Goal: Task Accomplishment & Management: Manage account settings

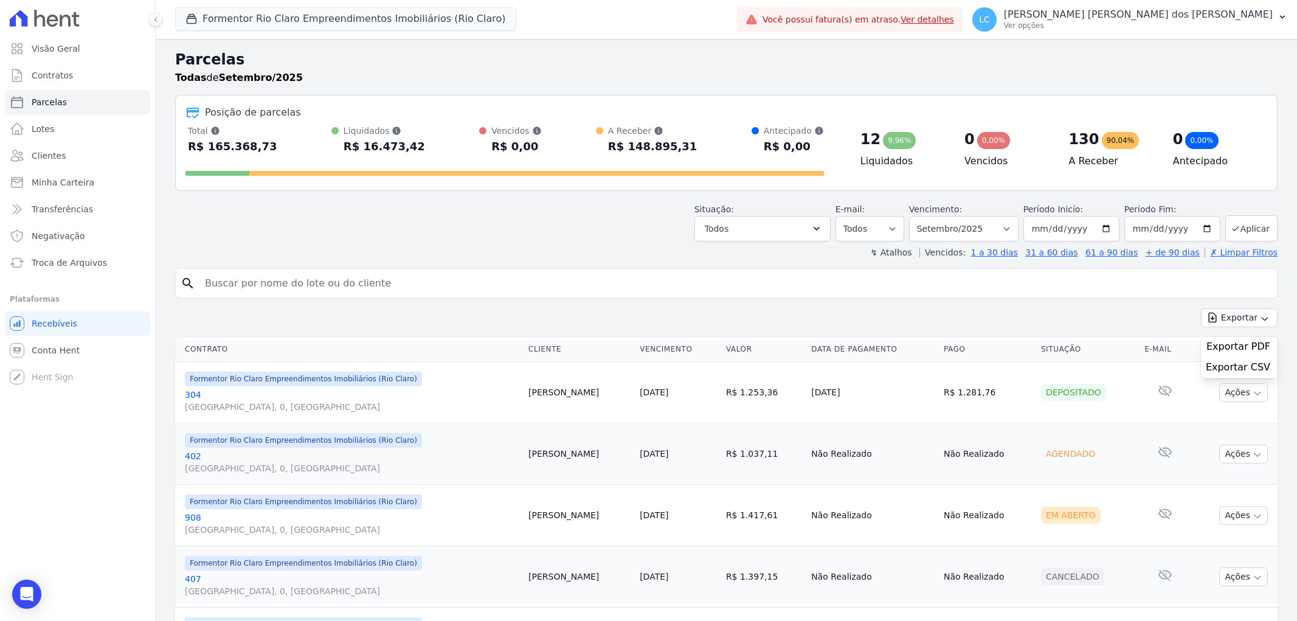
select select
click at [240, 21] on button "Formentor Rio Claro Empreendimentos Imobiliários (Rio Claro)" at bounding box center [345, 18] width 341 height 23
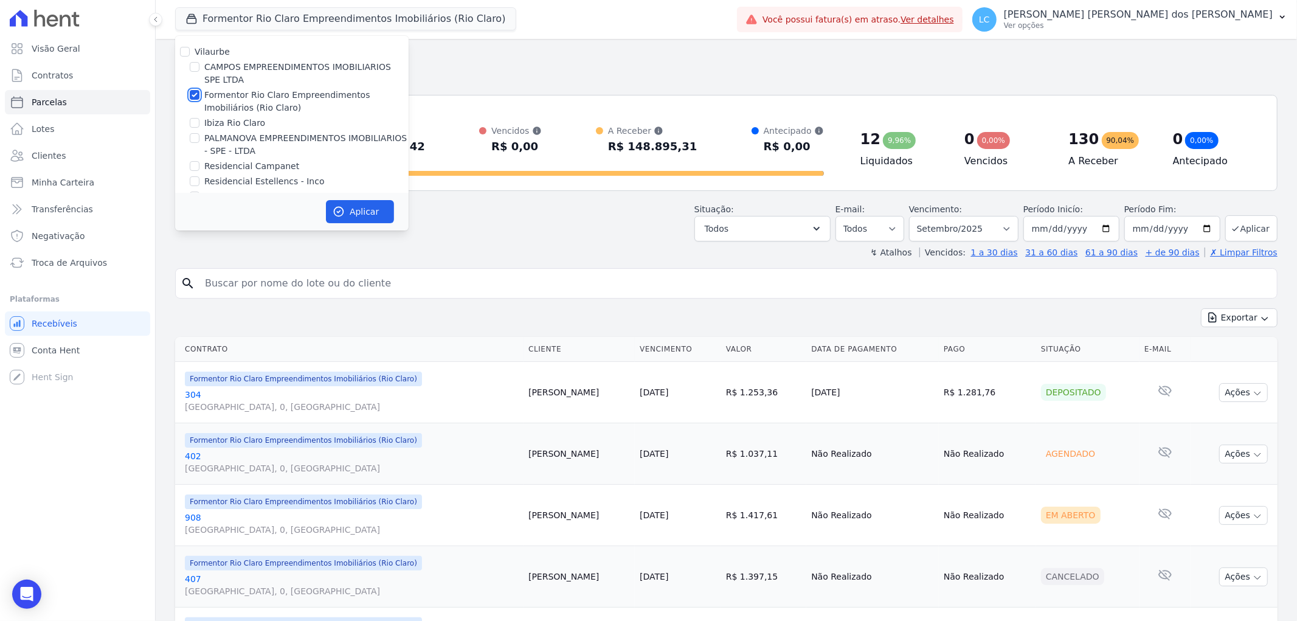
click at [197, 94] on input "Formentor Rio Claro Empreendimentos Imobiliários (Rio Claro)" at bounding box center [195, 95] width 10 height 10
click at [191, 89] on div at bounding box center [195, 95] width 10 height 12
drag, startPoint x: 191, startPoint y: 95, endPoint x: 233, endPoint y: 123, distance: 50.8
click at [207, 98] on div "Formentor Rio Claro Empreendimentos Imobiliários (Rio Claro)" at bounding box center [291, 102] width 233 height 26
click at [195, 95] on input "Formentor Rio Claro Empreendimentos Imobiliários (Rio Claro)" at bounding box center [195, 95] width 10 height 10
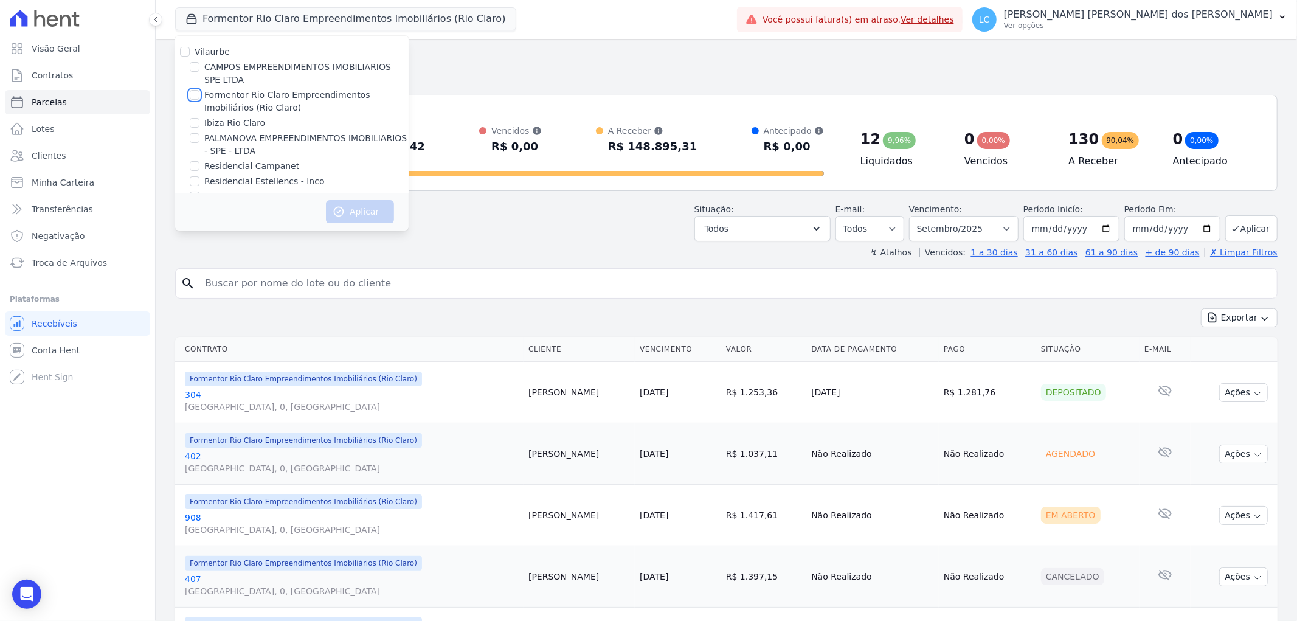
checkbox input "true"
click at [348, 212] on button "Aplicar" at bounding box center [360, 211] width 68 height 23
select select
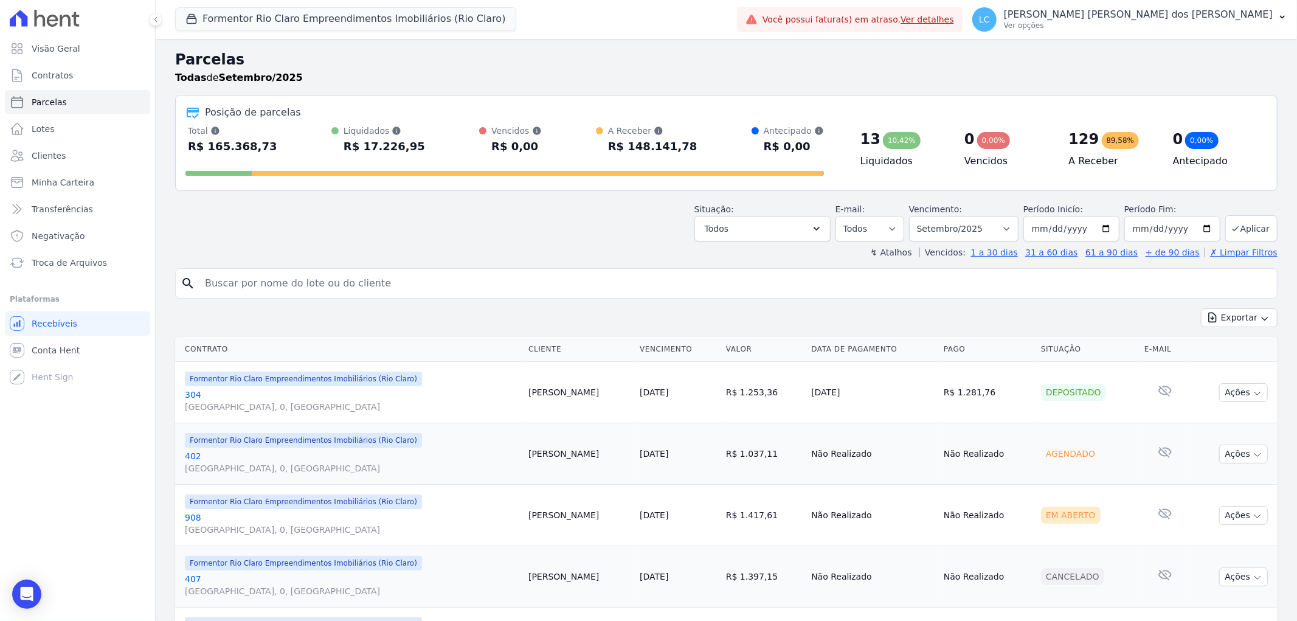
click at [288, 289] on input "search" at bounding box center [735, 283] width 1074 height 24
paste input "[PERSON_NAME] de [PERSON_NAME]"
type input "[PERSON_NAME] de [PERSON_NAME]"
select select
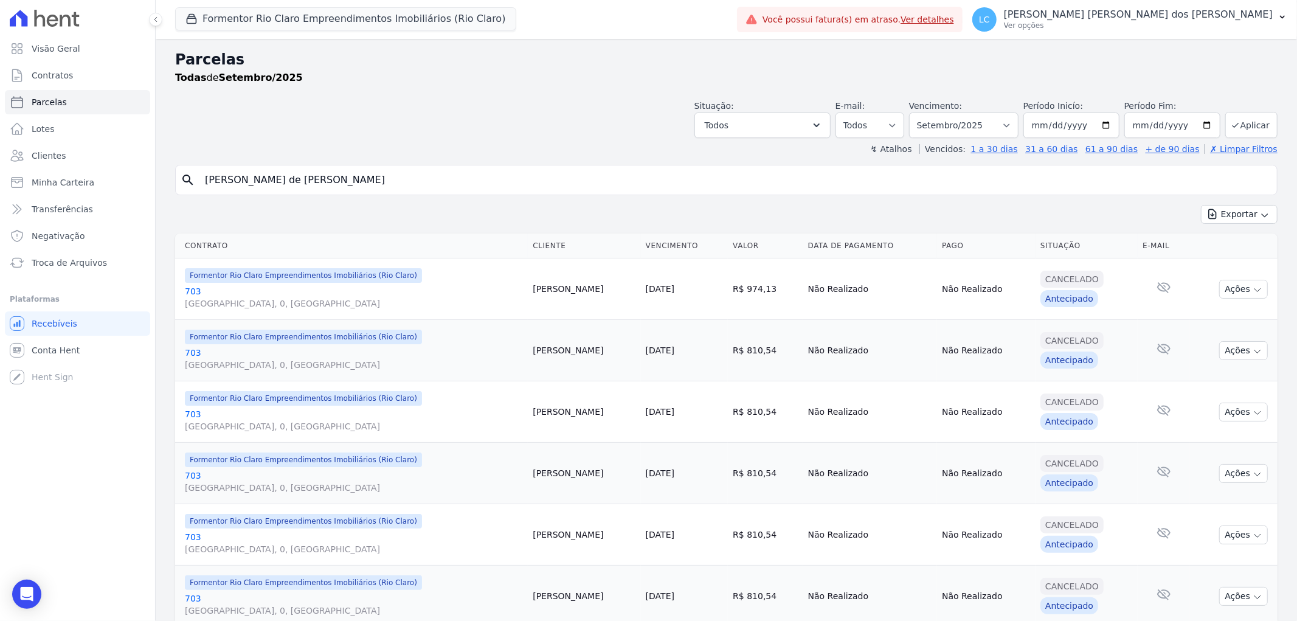
scroll to position [228, 0]
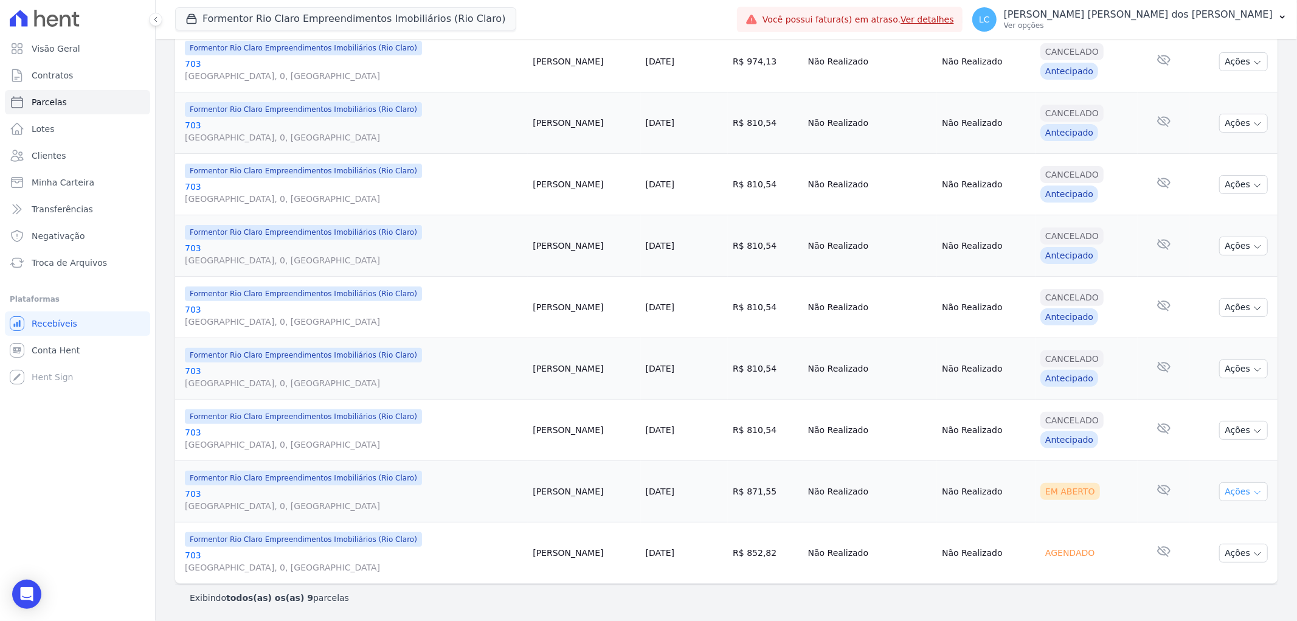
click at [1230, 491] on button "Ações" at bounding box center [1243, 491] width 49 height 19
click at [1232, 517] on link "Ver boleto" at bounding box center [1238, 519] width 117 height 22
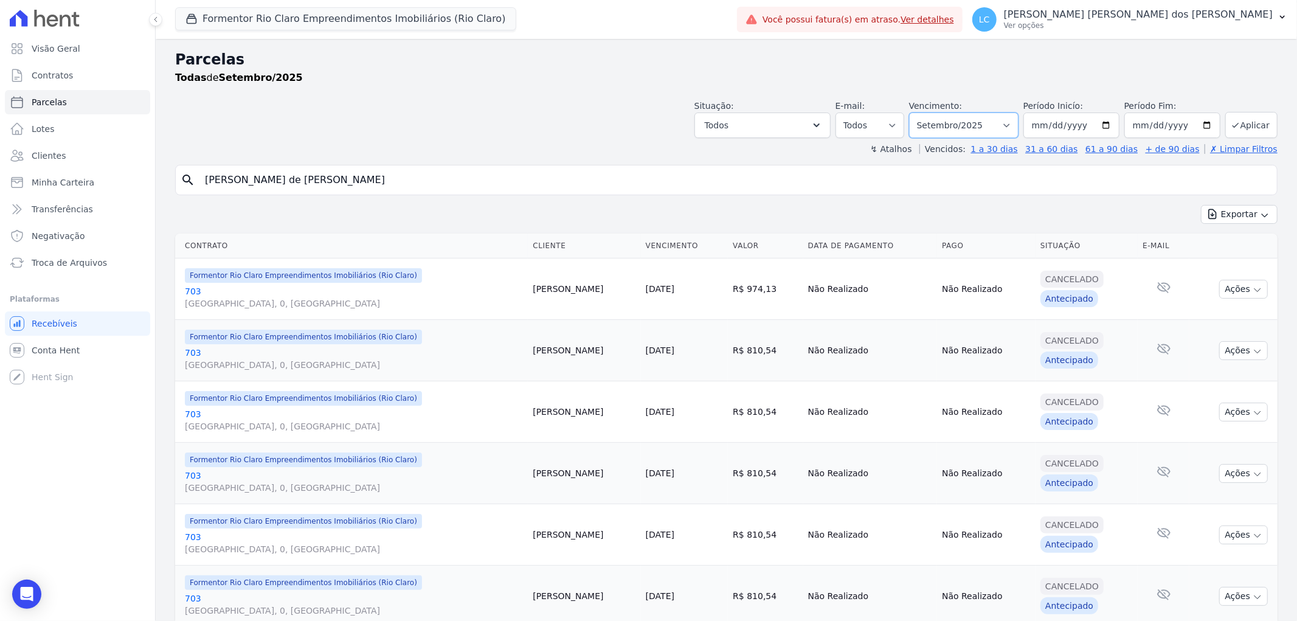
click at [971, 122] on select "Filtrar por período ──────── Todos os meses Junho/2024 Julho/2024 Agosto/2024 S…" at bounding box center [963, 125] width 109 height 26
select select "all"
click at [916, 112] on select "Filtrar por período ──────── Todos os meses Junho/2024 Julho/2024 Agosto/2024 S…" at bounding box center [963, 125] width 109 height 26
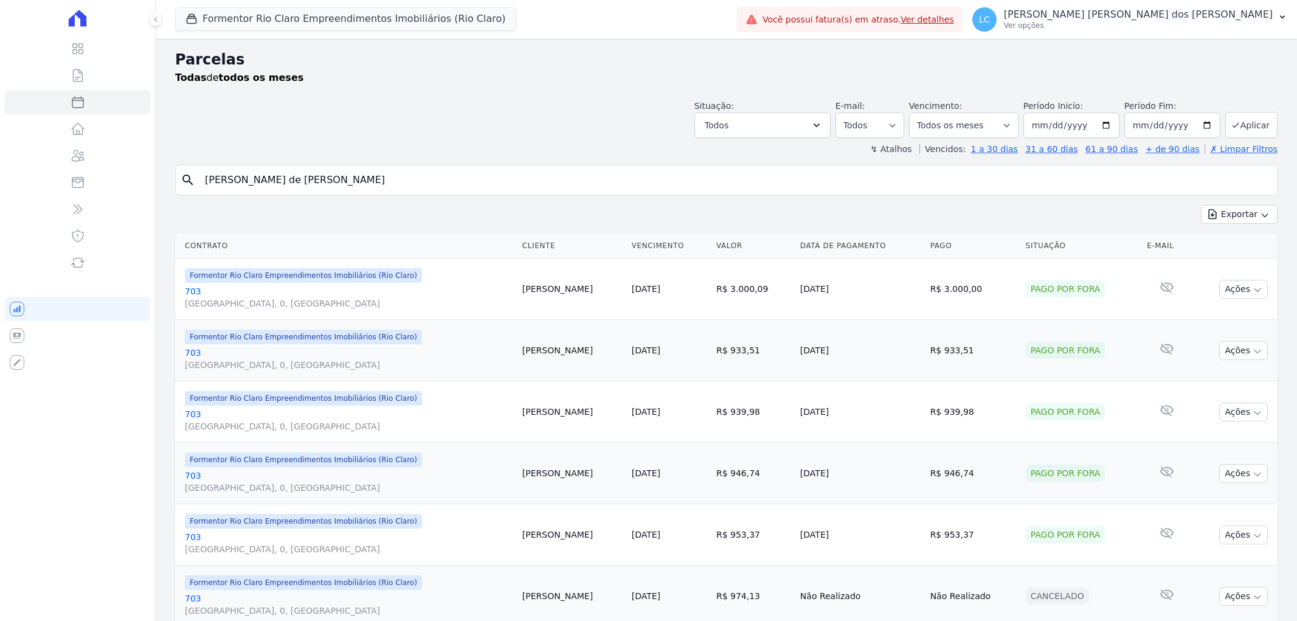
select select
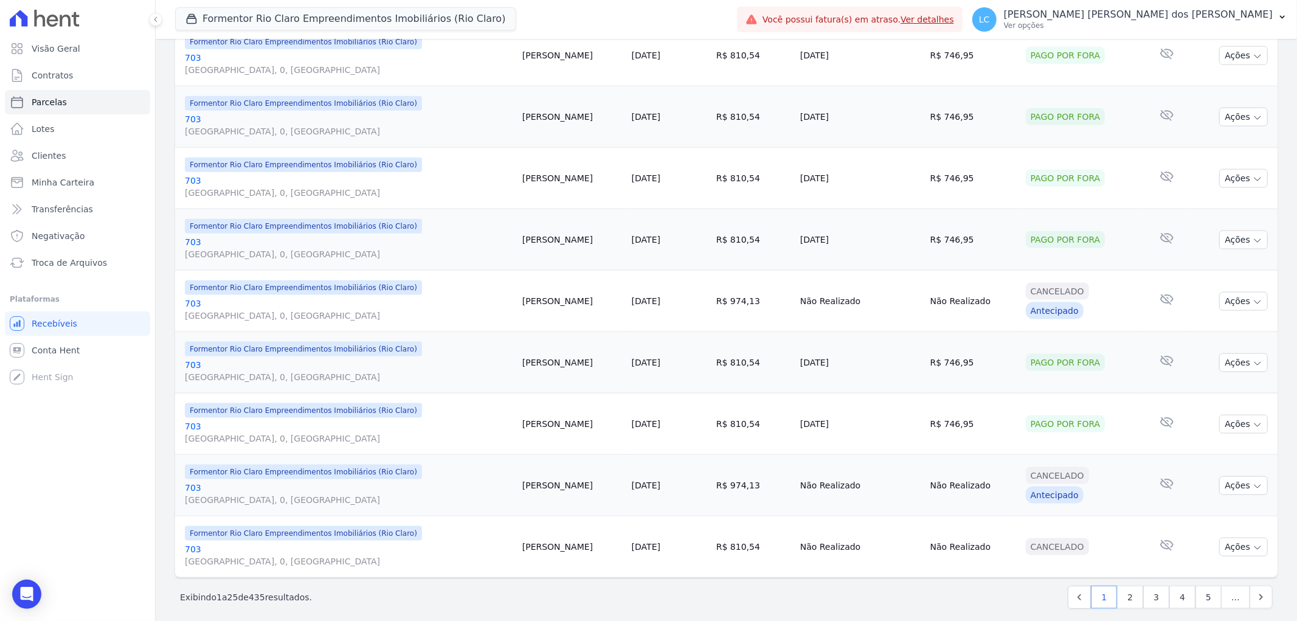
scroll to position [1227, 0]
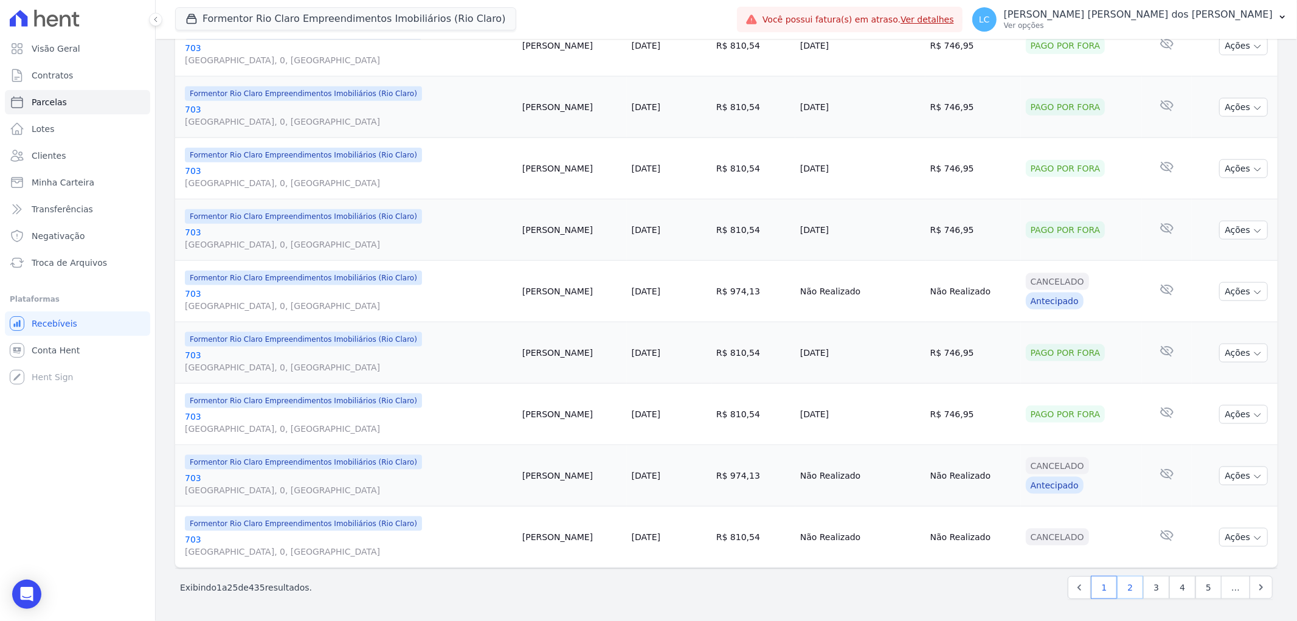
click at [1120, 590] on link "2" at bounding box center [1130, 587] width 26 height 23
select select
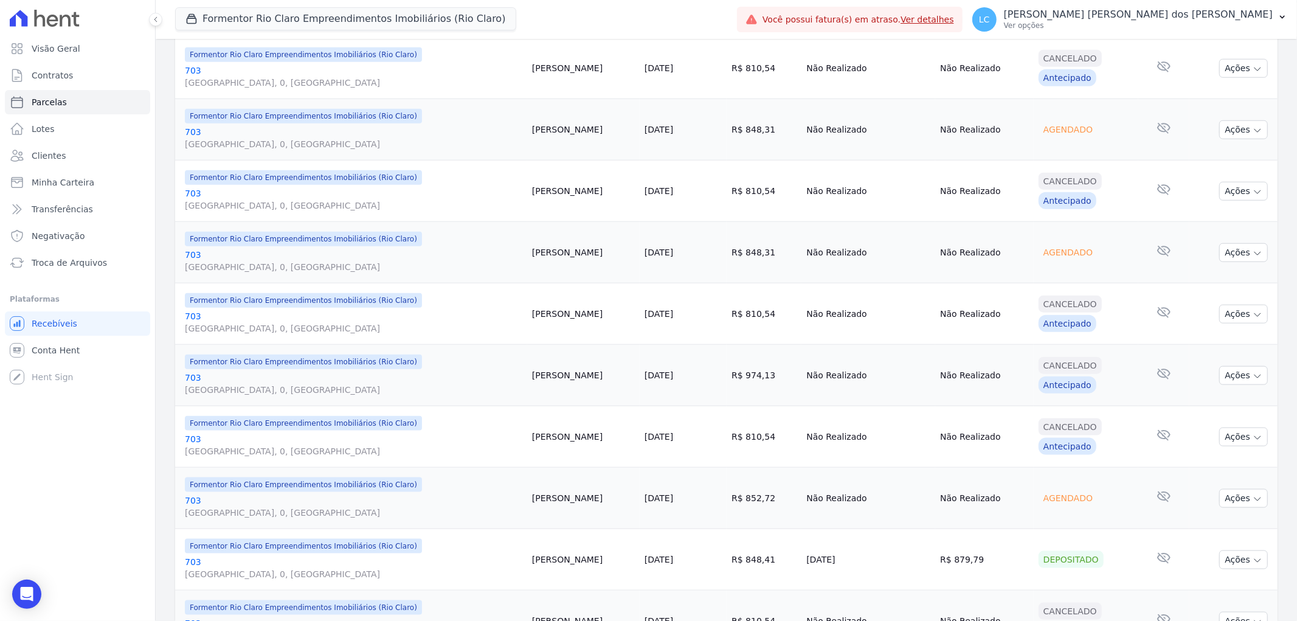
scroll to position [1227, 0]
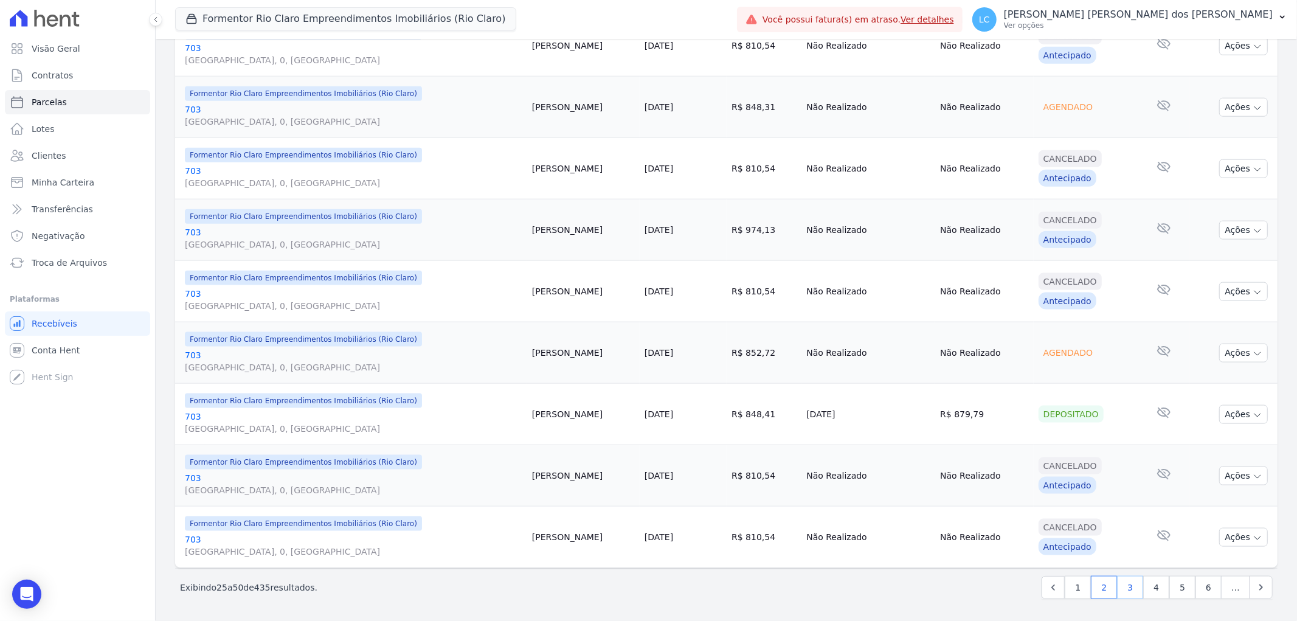
click at [1117, 587] on link "3" at bounding box center [1130, 587] width 26 height 23
select select
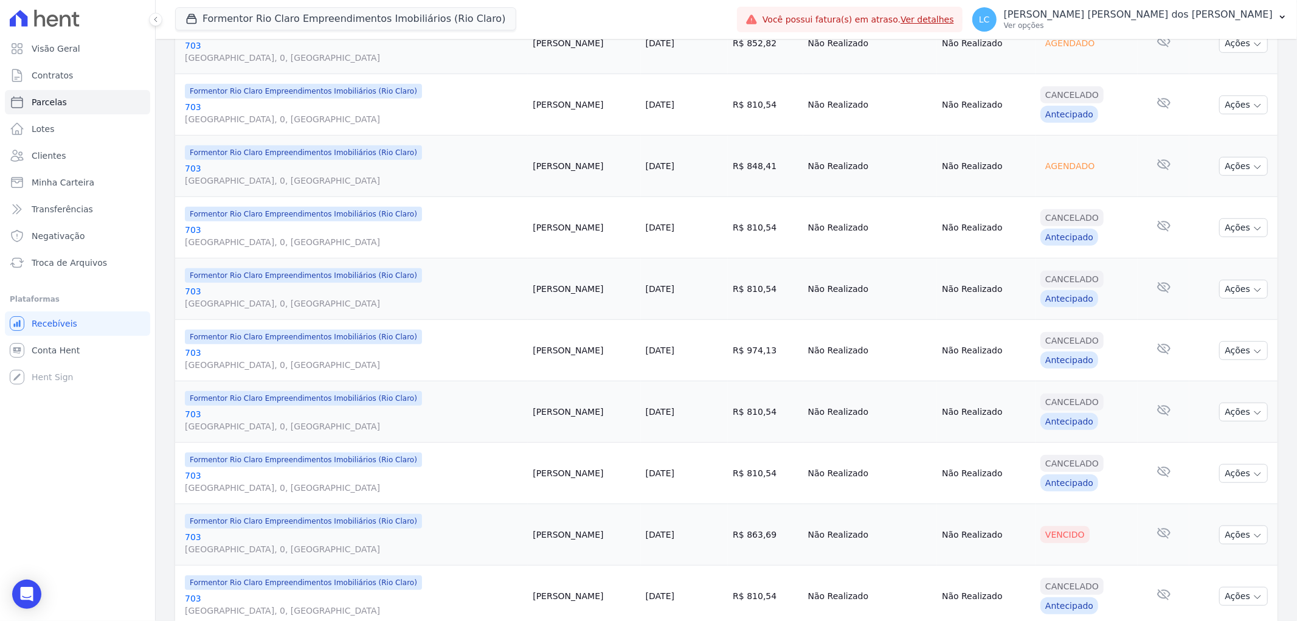
scroll to position [743, 0]
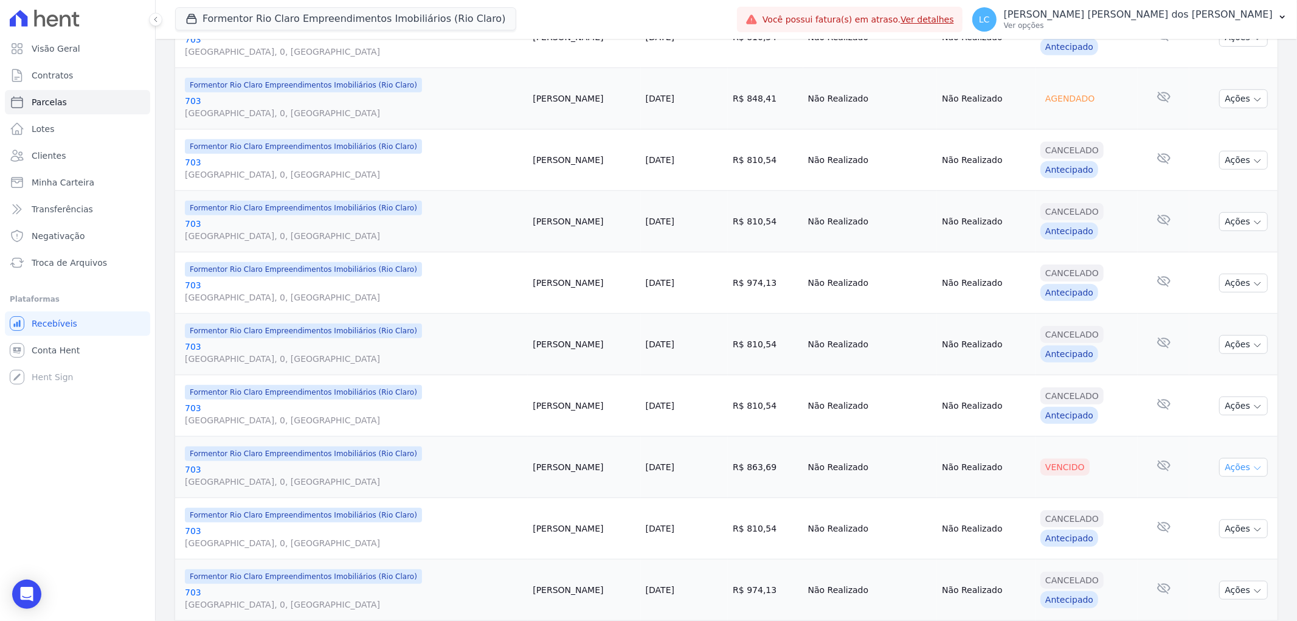
click at [1241, 468] on button "Ações" at bounding box center [1243, 467] width 49 height 19
click at [1207, 493] on link "Ver boleto" at bounding box center [1238, 495] width 117 height 22
